Goal: Navigation & Orientation: Find specific page/section

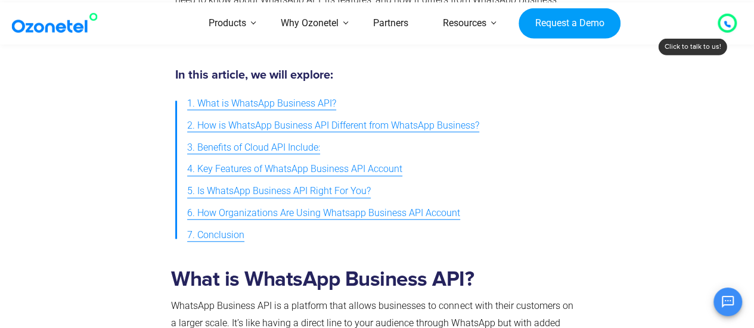
scroll to position [417, 0]
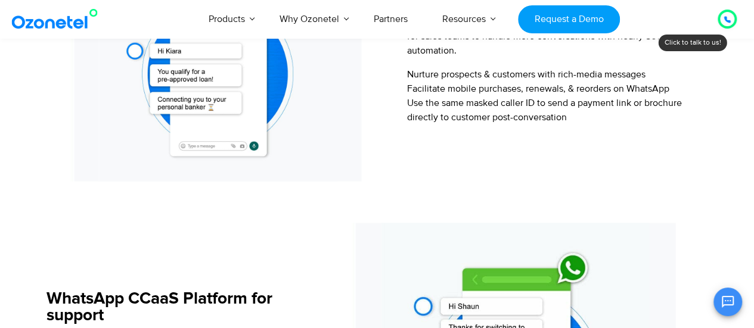
scroll to position [1489, 0]
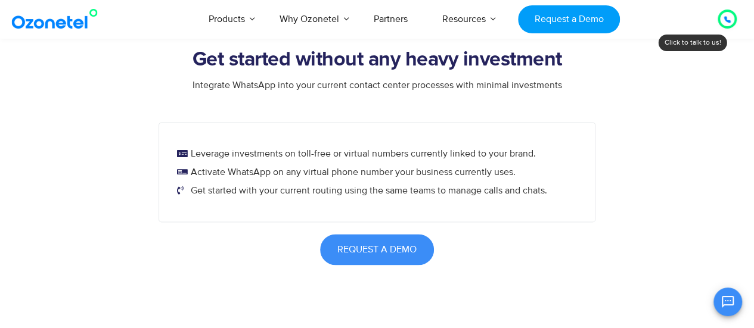
scroll to position [715, 0]
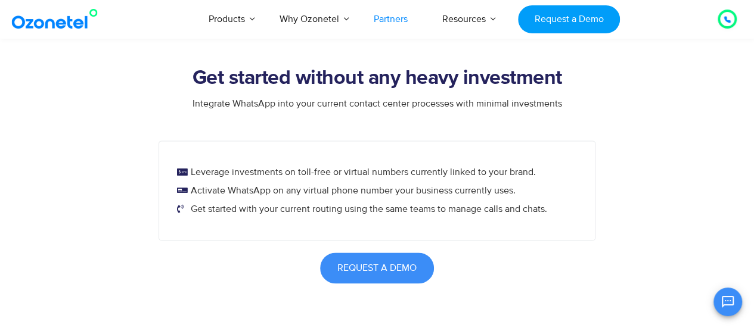
click at [381, 21] on link "Partners" at bounding box center [390, 18] width 69 height 39
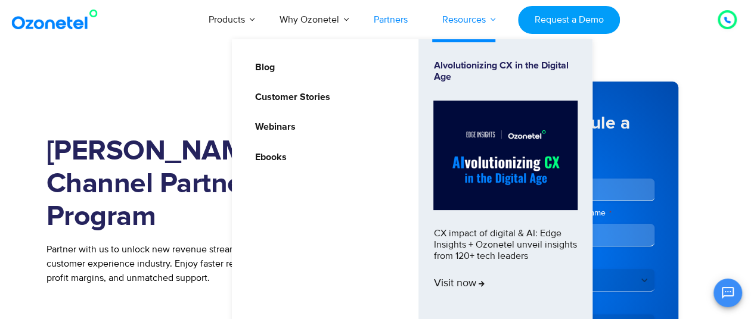
click at [462, 13] on link "Resources" at bounding box center [464, 19] width 78 height 39
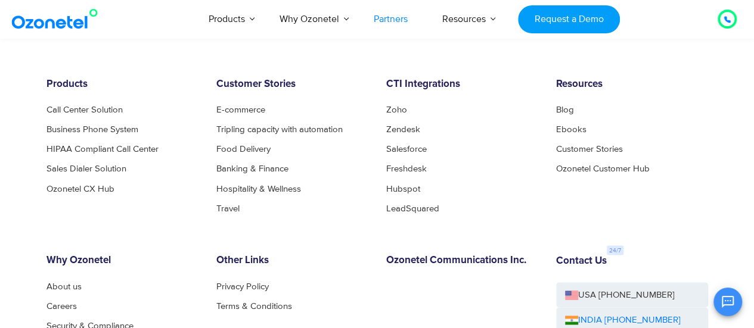
scroll to position [3372, 0]
